Goal: Task Accomplishment & Management: Use online tool/utility

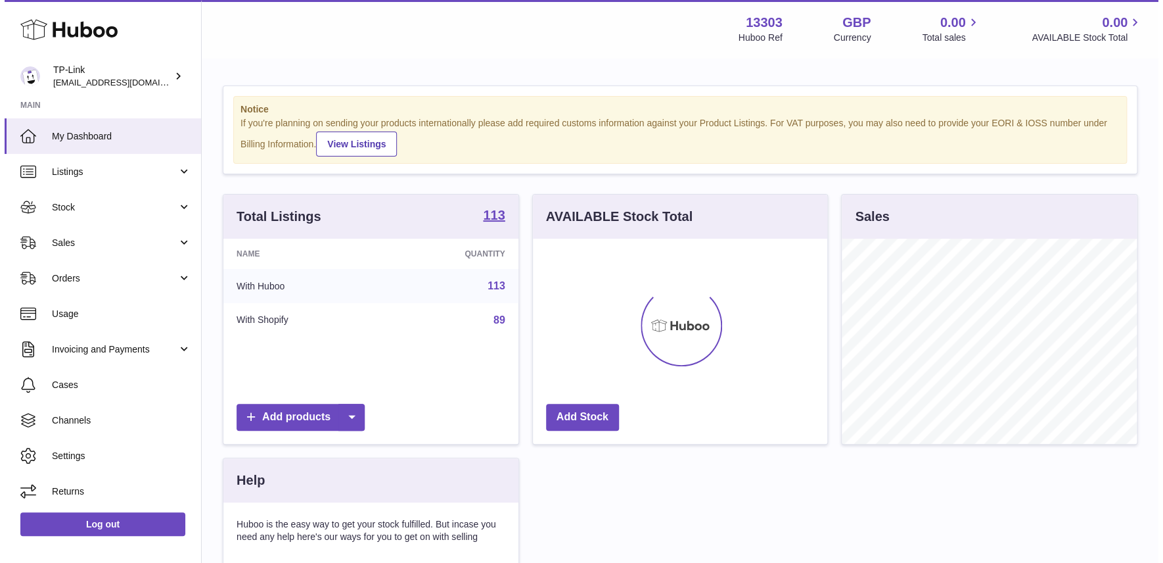
scroll to position [205, 294]
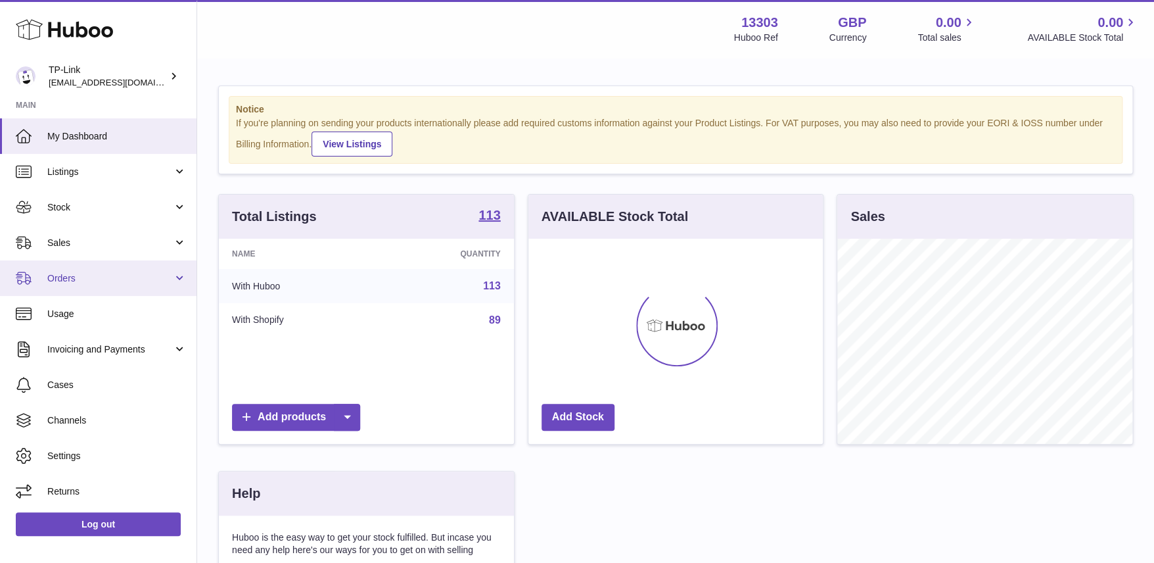
click at [98, 278] on span "Orders" at bounding box center [110, 278] width 126 height 12
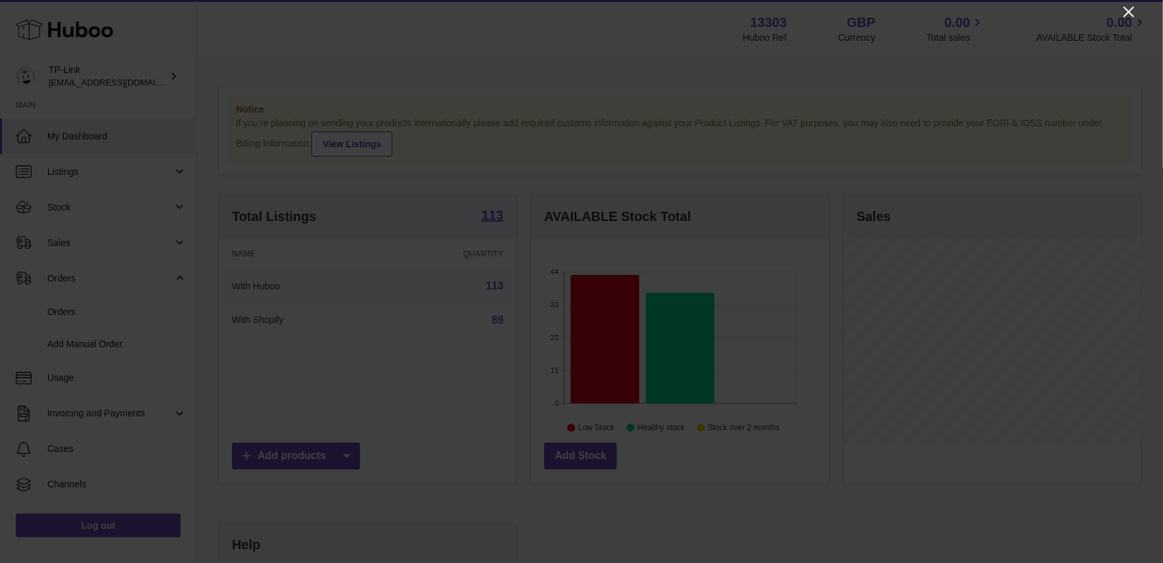
click at [1130, 12] on icon "Close" at bounding box center [1129, 12] width 11 height 11
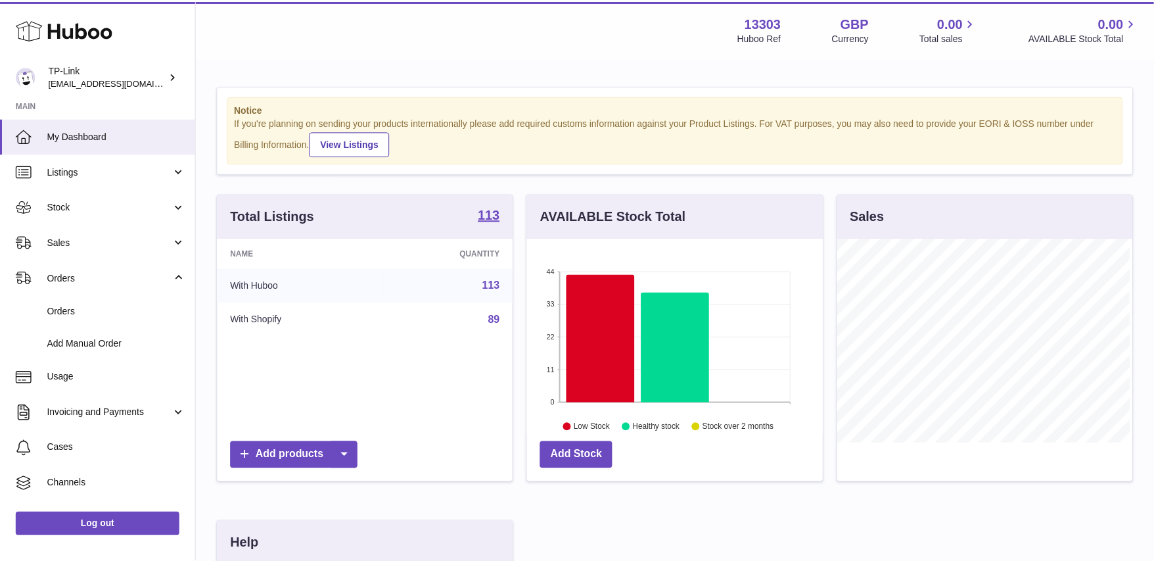
scroll to position [657051, 656961]
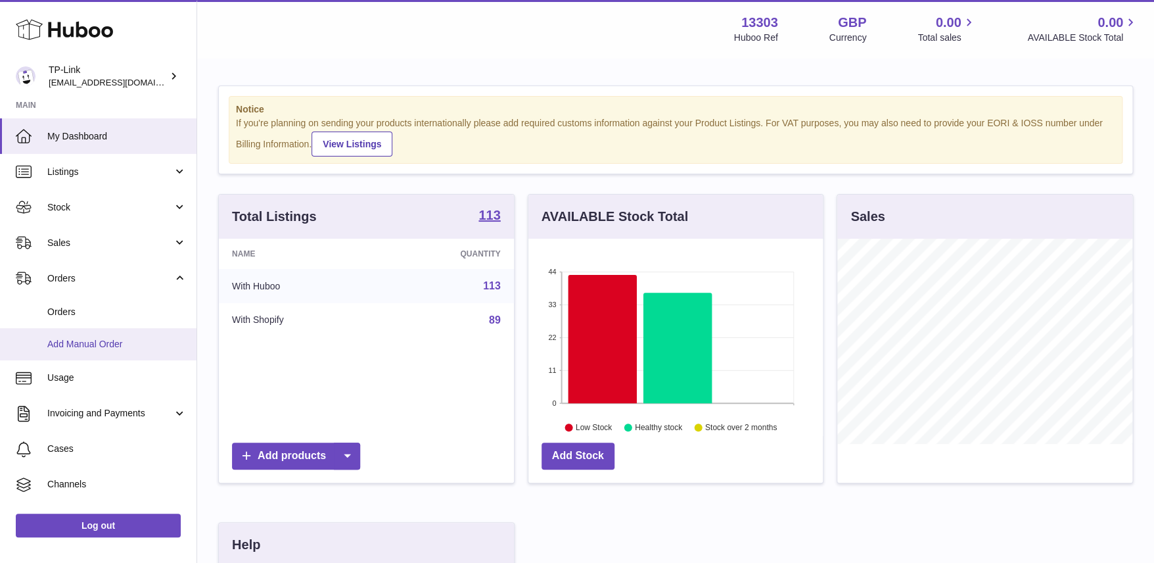
click at [99, 340] on span "Add Manual Order" at bounding box center [116, 344] width 139 height 12
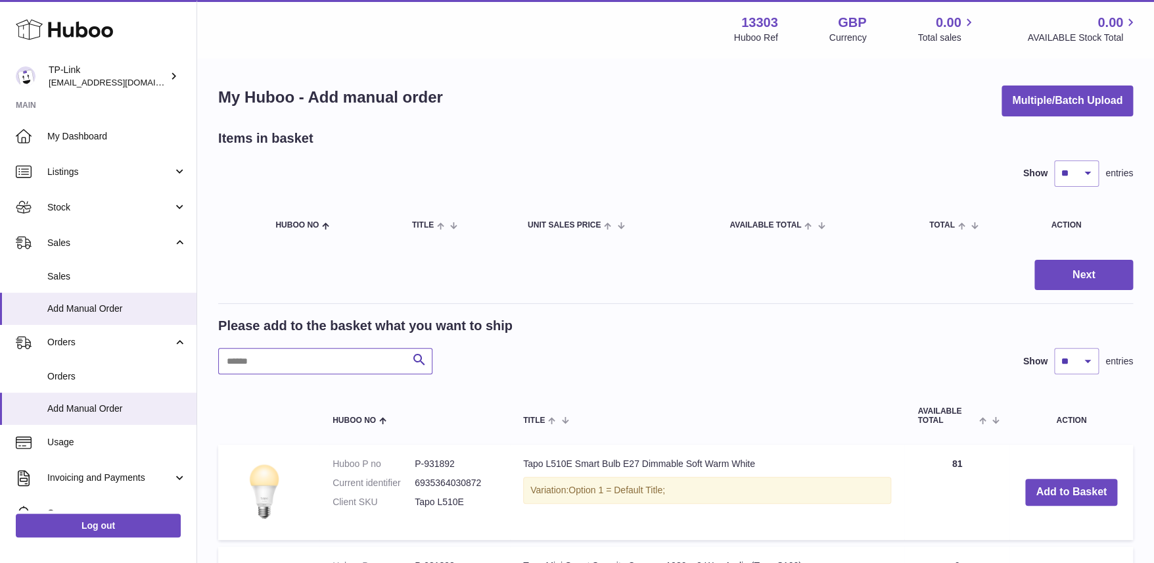
click at [327, 359] on input "text" at bounding box center [325, 361] width 214 height 26
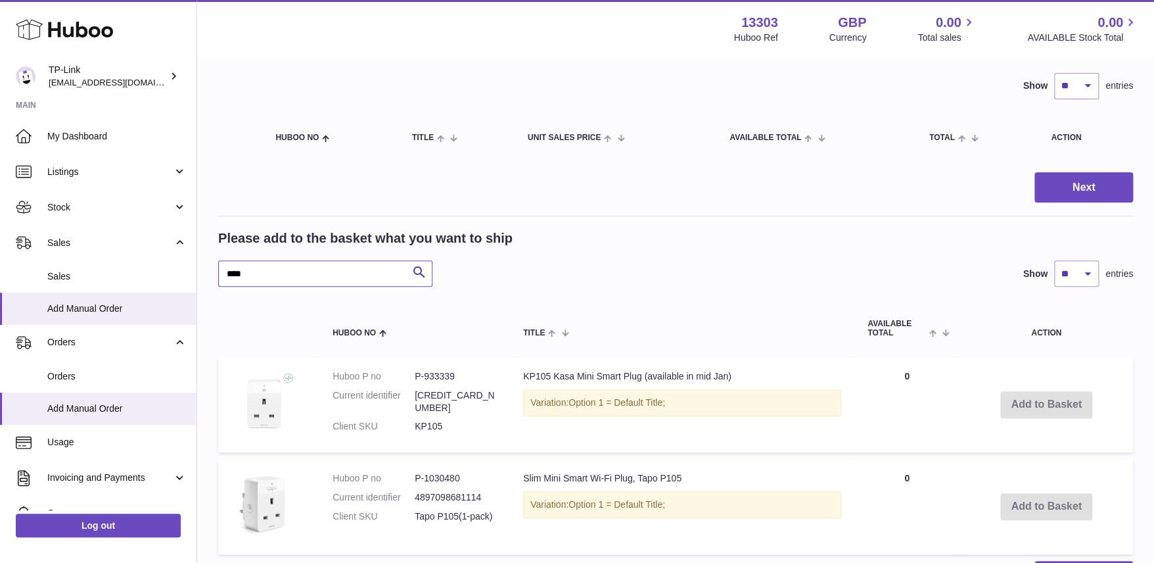
scroll to position [197, 0]
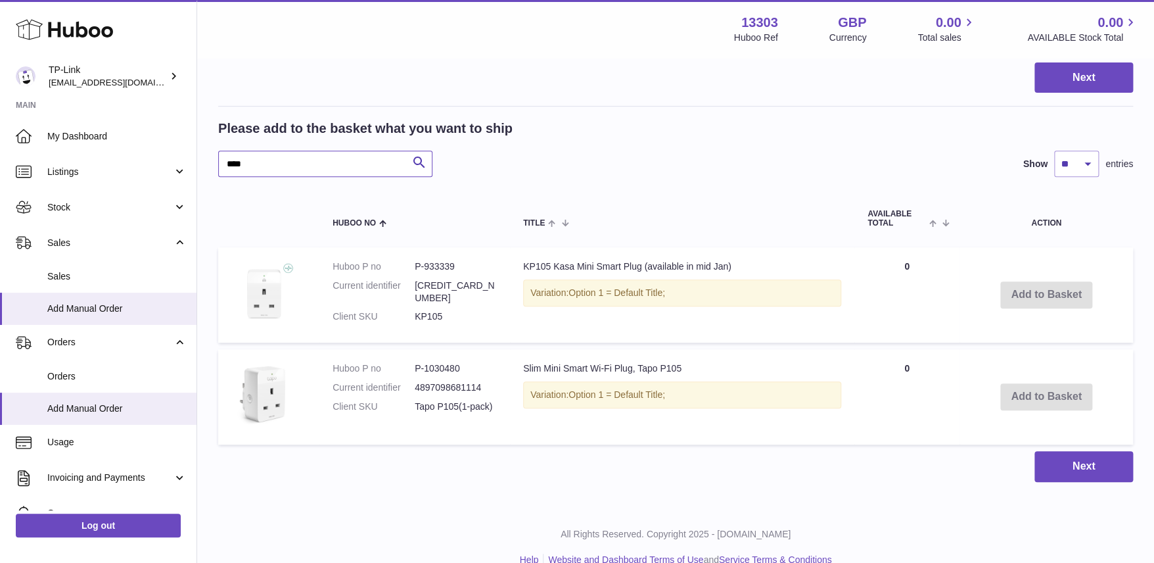
type input "****"
